Goal: Use online tool/utility

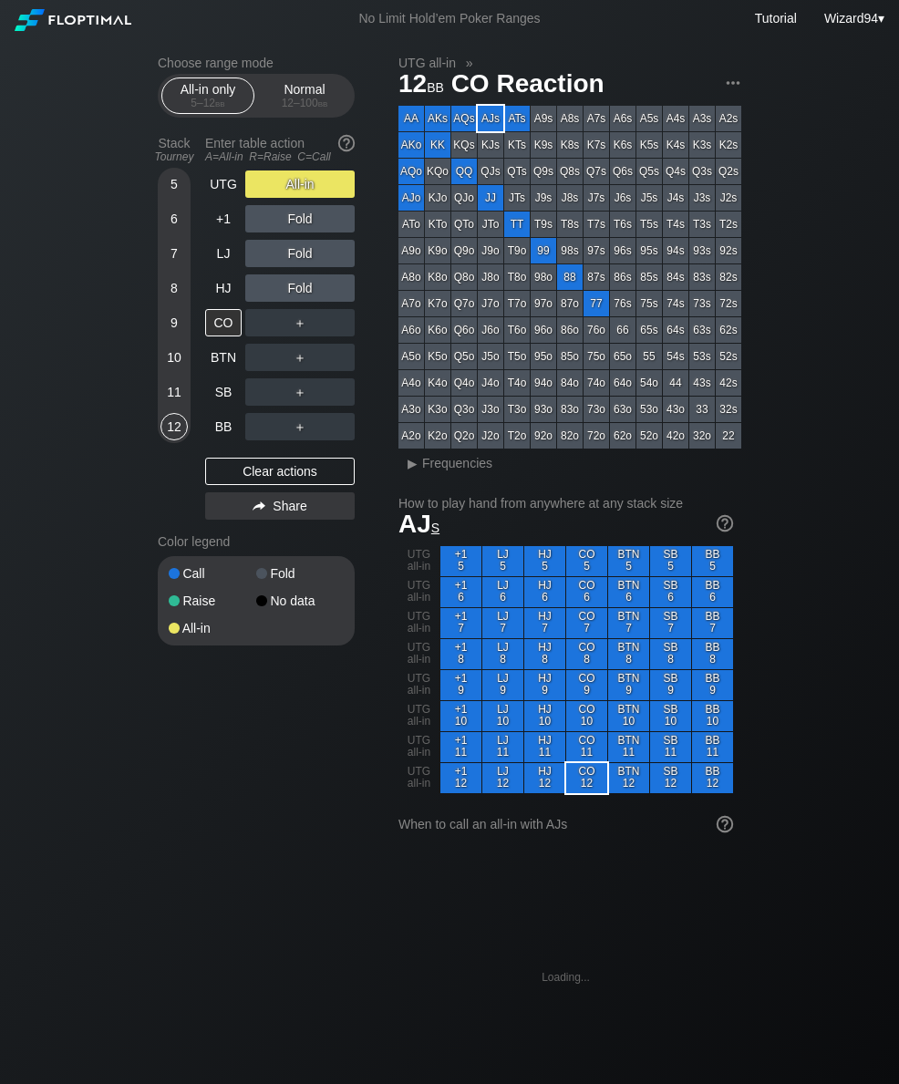
click at [226, 197] on div "UTG" at bounding box center [223, 184] width 36 height 27
click at [226, 196] on div "UTG" at bounding box center [223, 184] width 36 height 27
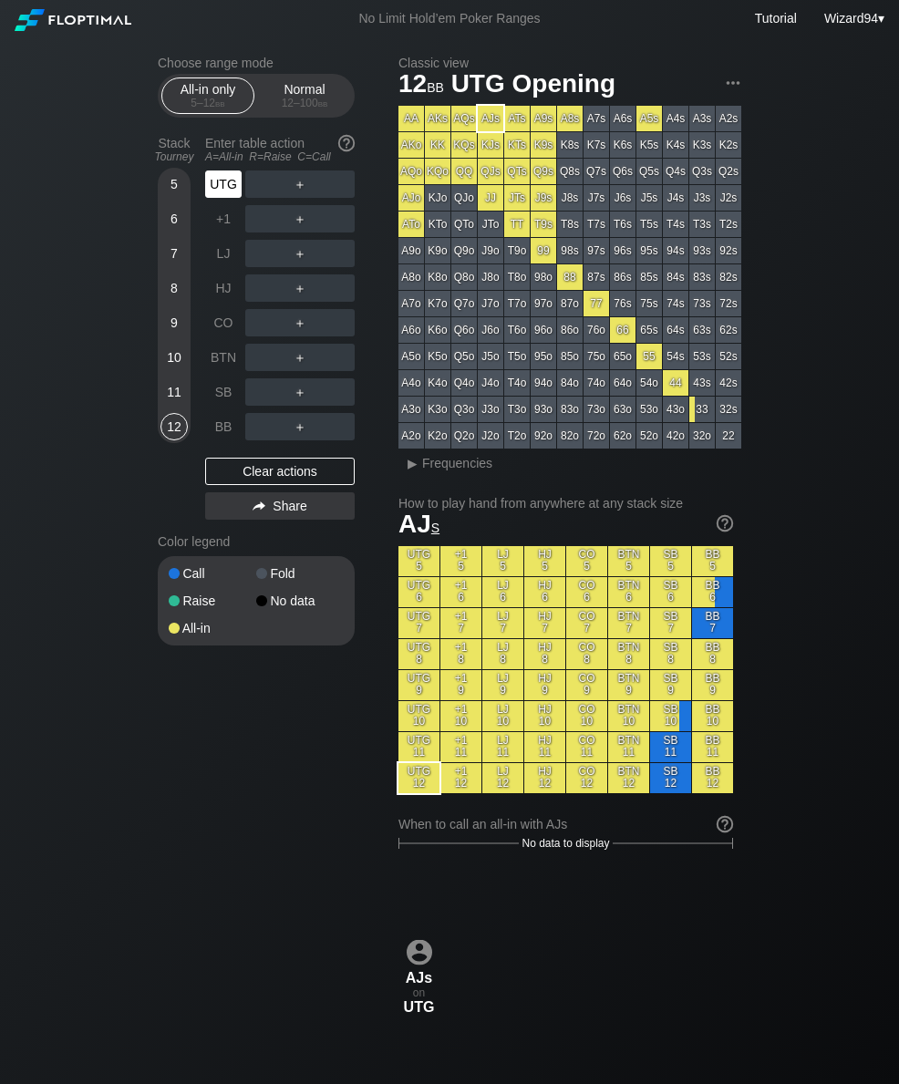
click at [163, 332] on div "9" at bounding box center [174, 322] width 27 height 27
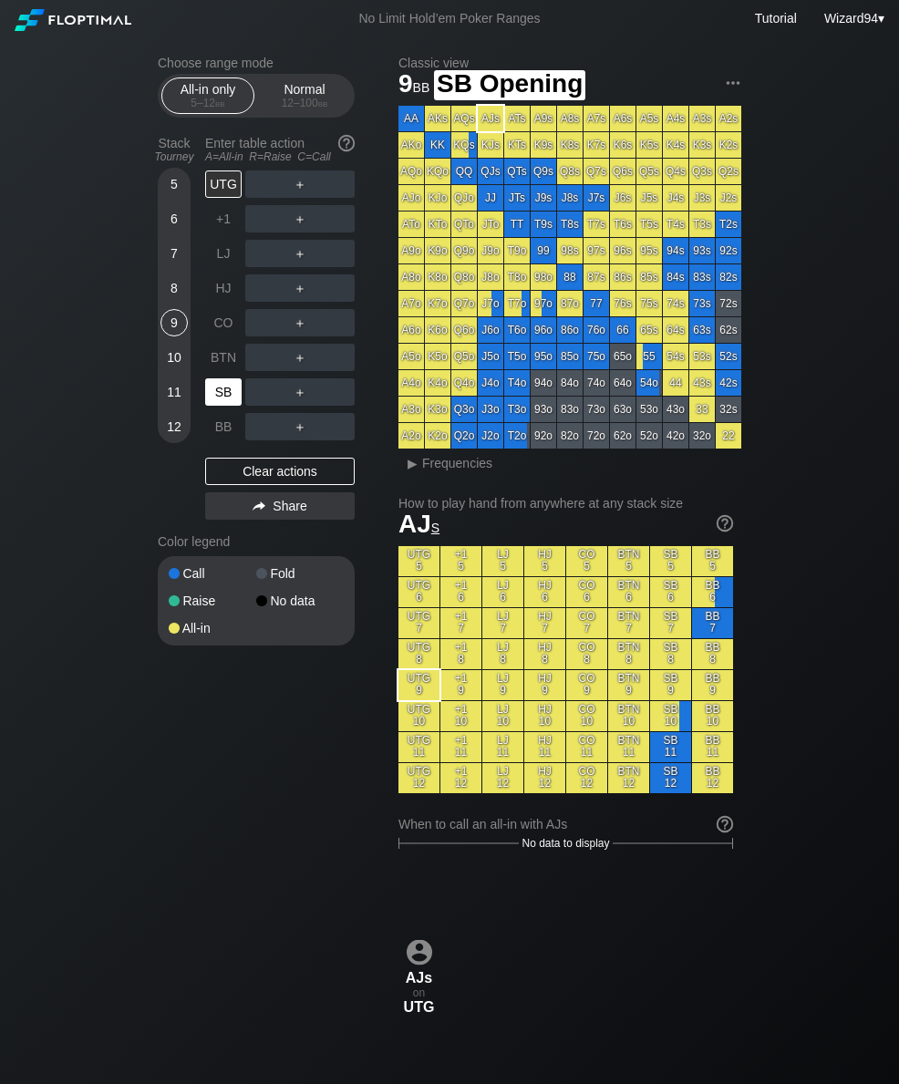
click at [239, 406] on div "SB" at bounding box center [223, 392] width 36 height 27
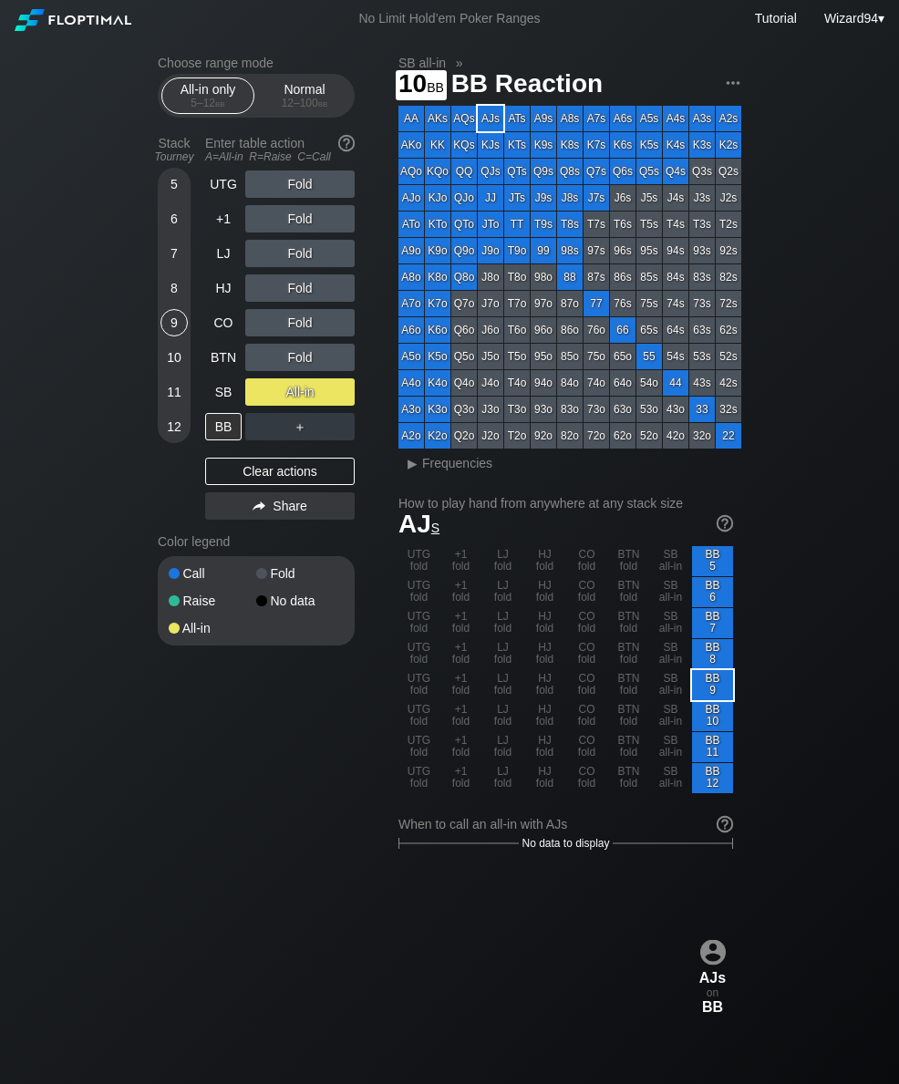
click at [166, 371] on div "10" at bounding box center [174, 357] width 27 height 27
click at [165, 379] on div "10" at bounding box center [174, 361] width 27 height 35
click at [172, 396] on div "11" at bounding box center [174, 392] width 27 height 27
